Goal: Entertainment & Leisure: Consume media (video, audio)

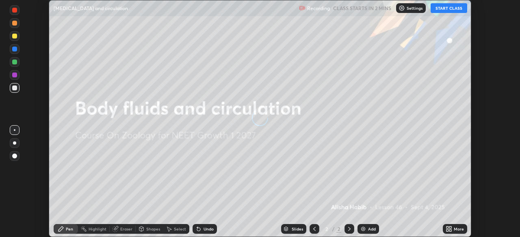
scroll to position [237, 519]
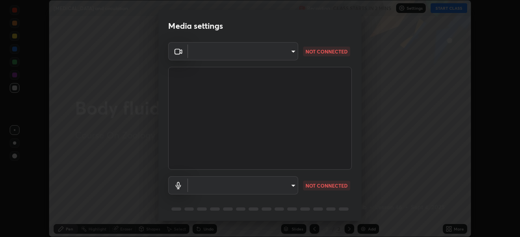
type input "f44939252cec670a7c81aafead478e6b9f15b20a1b8f1ae8dba2619045631b1c"
type input "default"
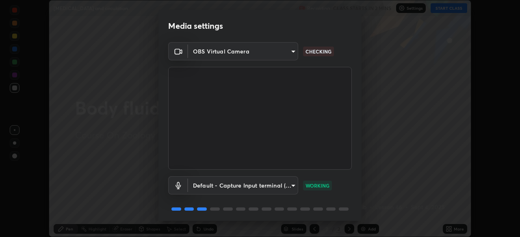
scroll to position [29, 0]
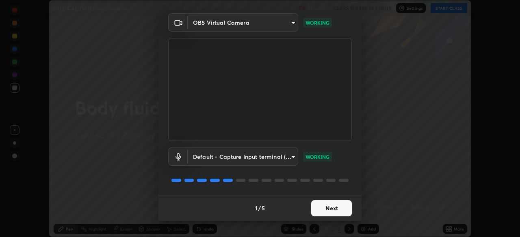
click at [337, 209] on button "Next" at bounding box center [331, 209] width 41 height 16
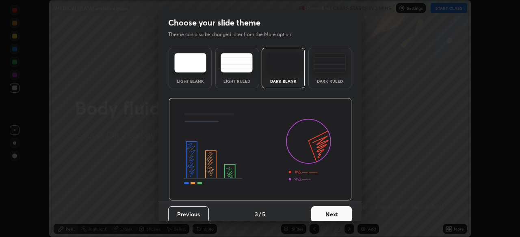
click at [339, 209] on button "Next" at bounding box center [331, 215] width 41 height 16
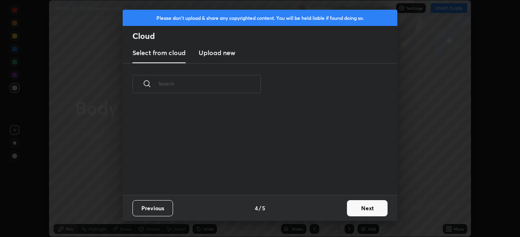
click at [341, 212] on div "Previous 4 / 5 Next" at bounding box center [260, 208] width 274 height 26
click at [350, 211] on button "Next" at bounding box center [367, 209] width 41 height 16
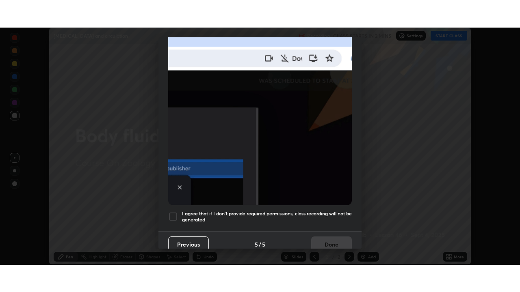
scroll to position [194, 0]
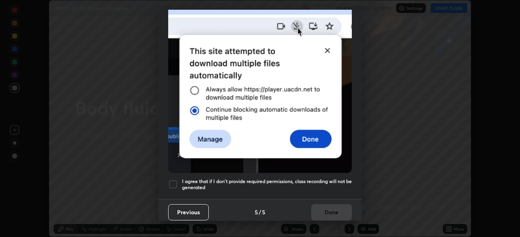
click at [332, 179] on h5 "I agree that if I don't provide required permissions, class recording will not …" at bounding box center [267, 185] width 170 height 13
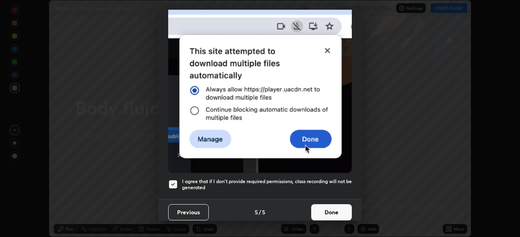
click at [329, 205] on button "Done" at bounding box center [331, 213] width 41 height 16
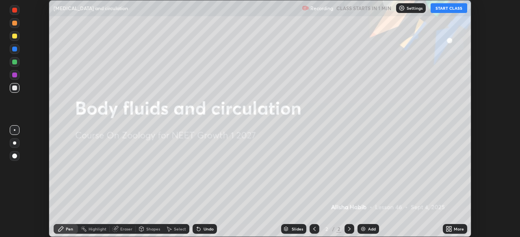
click at [455, 10] on button "START CLASS" at bounding box center [448, 8] width 37 height 10
click at [453, 228] on div "More" at bounding box center [454, 229] width 24 height 10
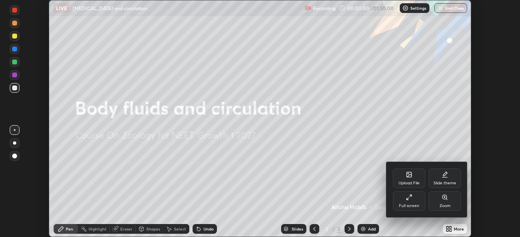
click at [414, 197] on div "Full screen" at bounding box center [409, 201] width 32 height 19
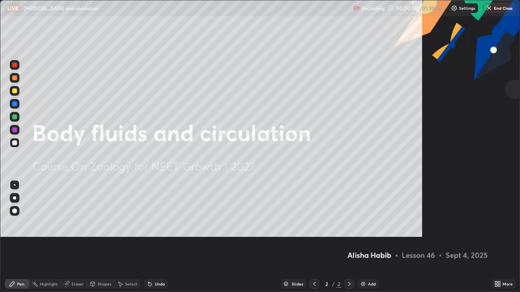
scroll to position [292, 520]
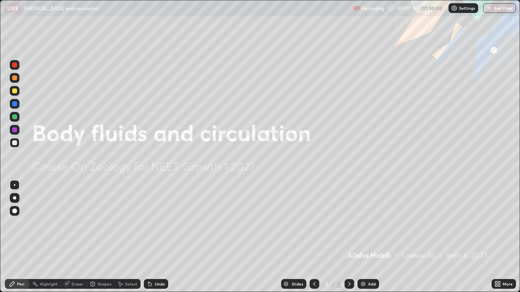
click at [15, 199] on div at bounding box center [14, 197] width 3 height 3
click at [370, 237] on div "Add" at bounding box center [368, 284] width 22 height 10
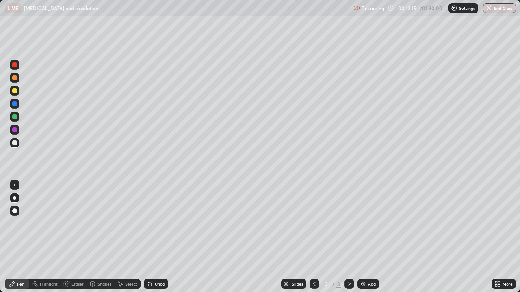
click at [16, 77] on div at bounding box center [14, 78] width 5 height 5
click at [153, 237] on div "Undo" at bounding box center [156, 284] width 24 height 10
click at [155, 237] on div "Undo" at bounding box center [160, 284] width 10 height 4
click at [117, 237] on div "Select" at bounding box center [127, 284] width 26 height 16
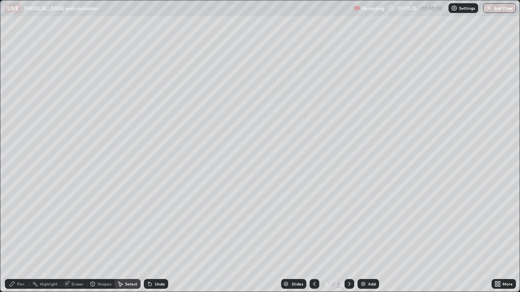
click at [113, 237] on div "0 ° Undo Copy Duplicate Duplicate to new slide Delete" at bounding box center [259, 145] width 519 height 291
click at [110, 237] on div "0 ° Undo Copy Duplicate Duplicate to new slide Delete" at bounding box center [259, 145] width 519 height 291
click at [25, 237] on div "Pen" at bounding box center [17, 284] width 24 height 10
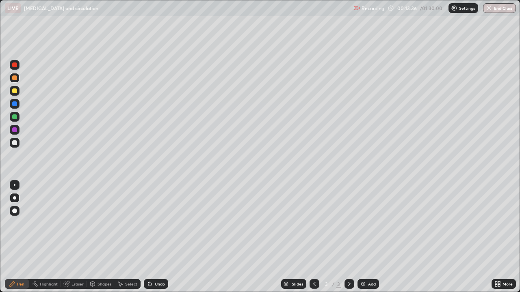
click at [158, 237] on div "Undo" at bounding box center [160, 284] width 10 height 4
